Goal: Task Accomplishment & Management: Manage account settings

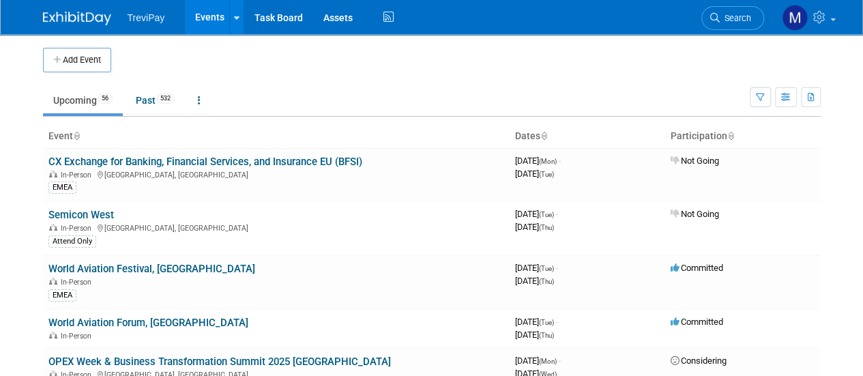
click at [746, 21] on span "Search" at bounding box center [735, 18] width 31 height 10
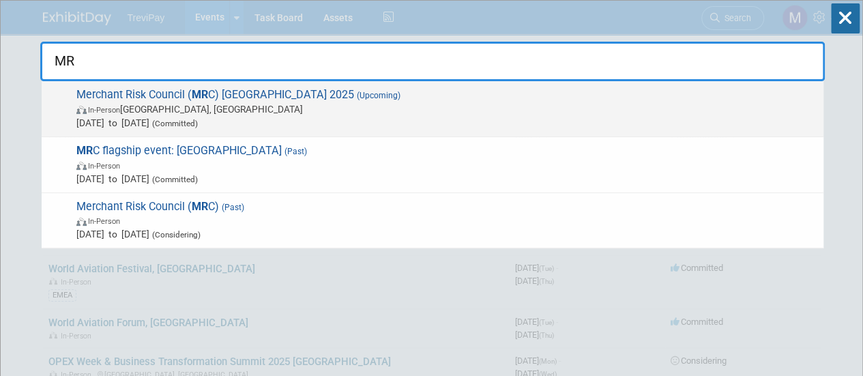
type input "MR"
click at [251, 100] on span "Merchant Risk Council ( MR C) [GEOGRAPHIC_DATA] 2025 (Upcoming) In-Person [GEOG…" at bounding box center [444, 109] width 745 height 42
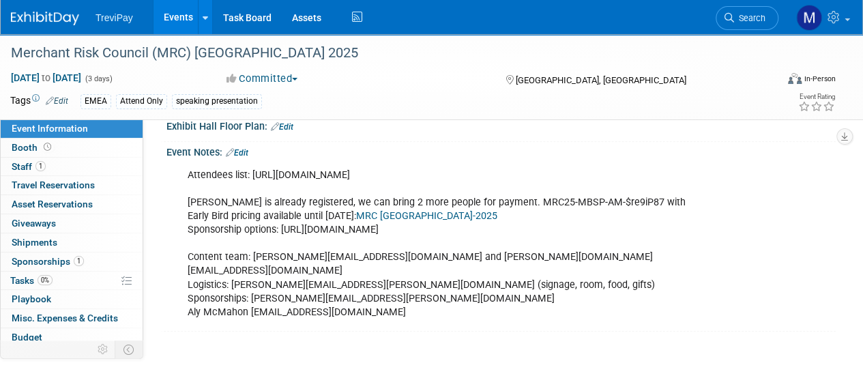
scroll to position [341, 0]
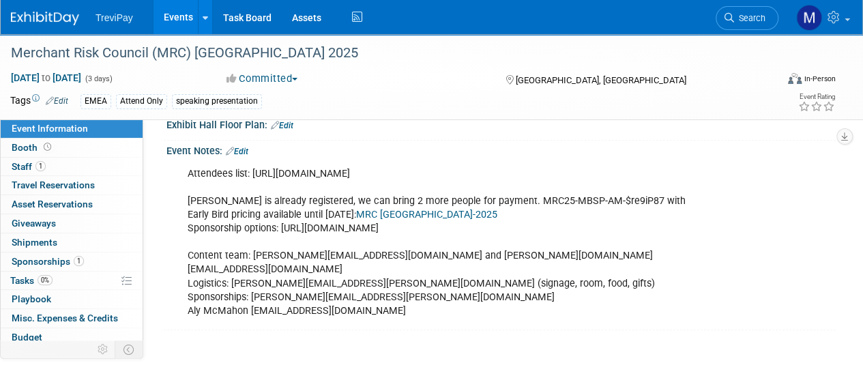
click at [244, 147] on link "Edit" at bounding box center [237, 152] width 23 height 10
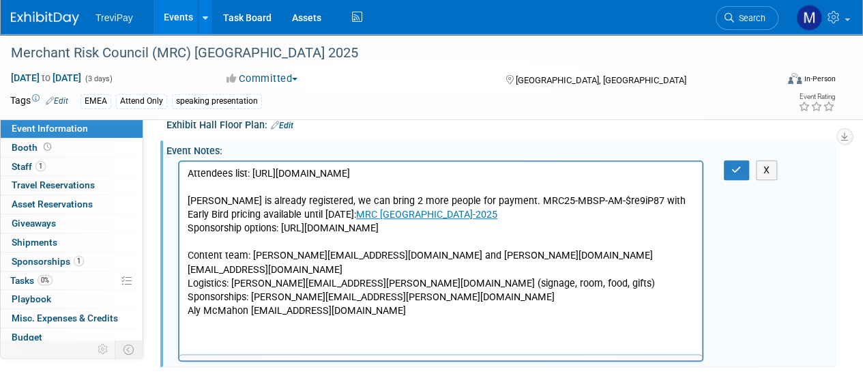
scroll to position [0, 0]
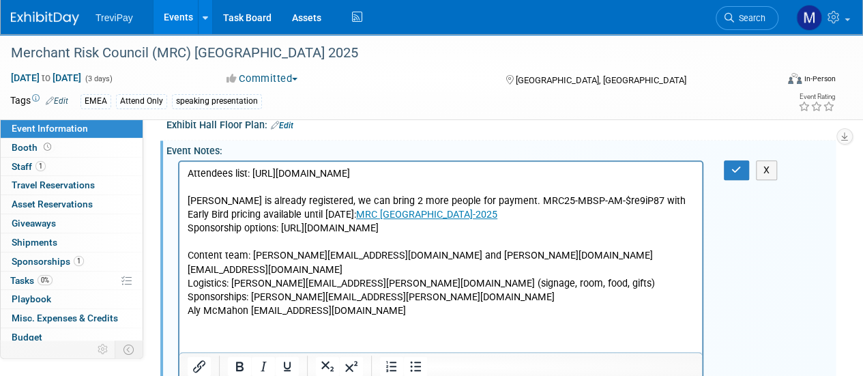
click at [629, 245] on p "Attendees list: [URL][DOMAIN_NAME] [PERSON_NAME] is already registered, we can …" at bounding box center [441, 242] width 507 height 151
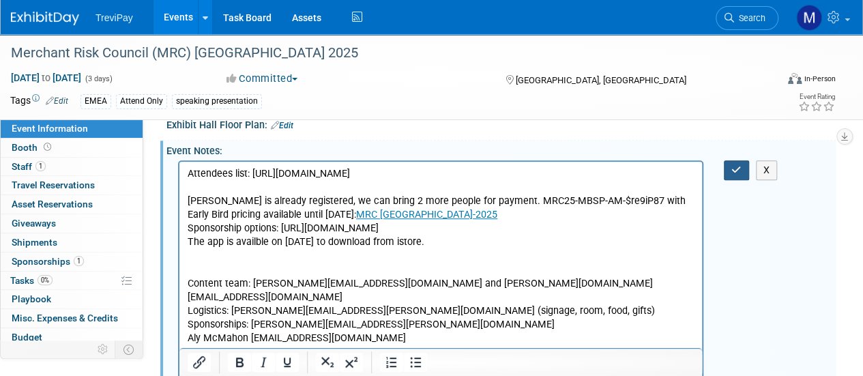
click at [728, 164] on button "button" at bounding box center [736, 170] width 25 height 20
